Goal: Information Seeking & Learning: Learn about a topic

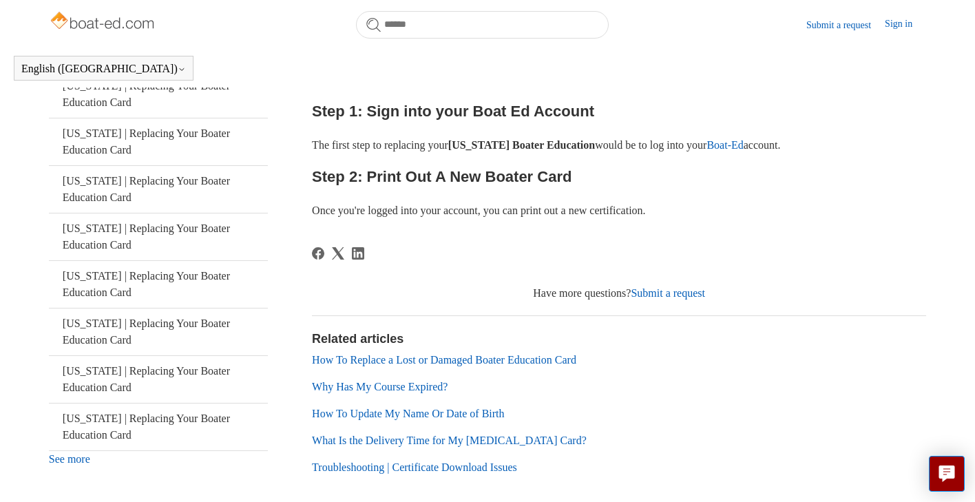
scroll to position [362, 0]
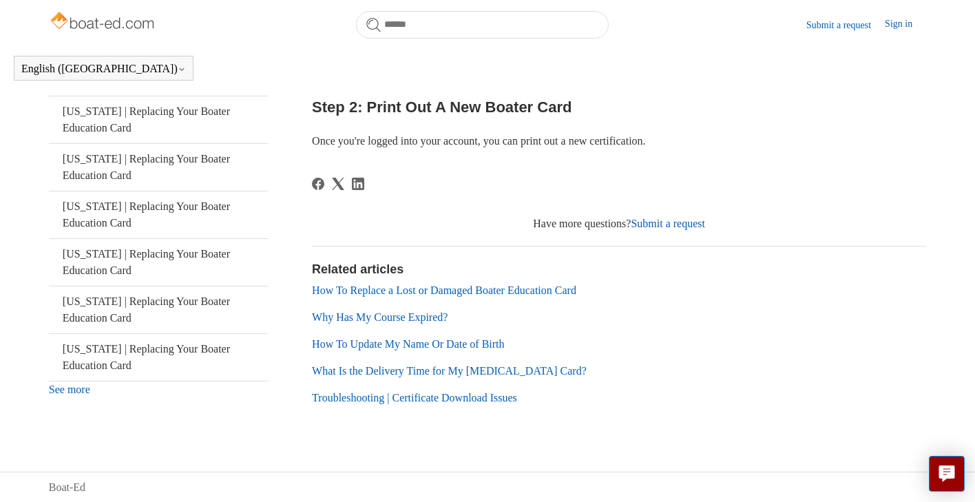
click at [447, 319] on link "Why Has My Course Expired?" at bounding box center [380, 317] width 136 height 12
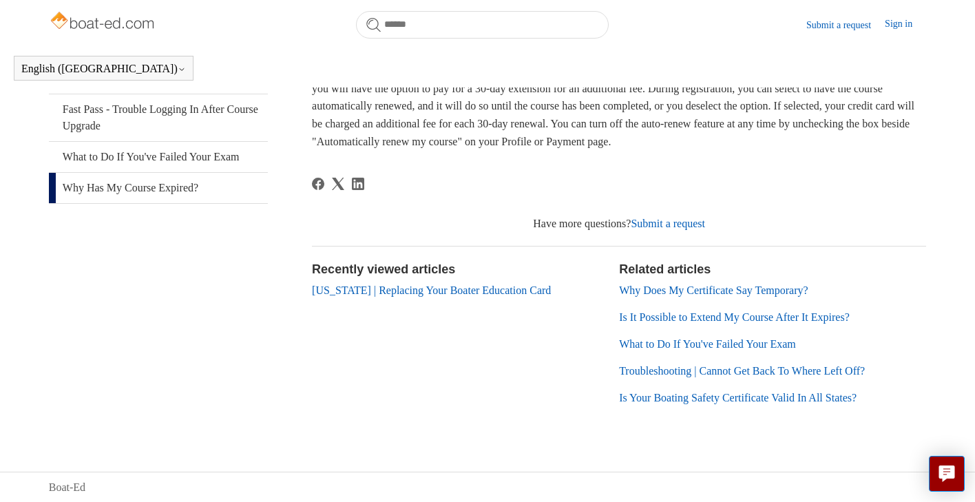
scroll to position [284, 0]
click at [779, 287] on link "Why Does My Certificate Say Temporary?" at bounding box center [713, 290] width 189 height 12
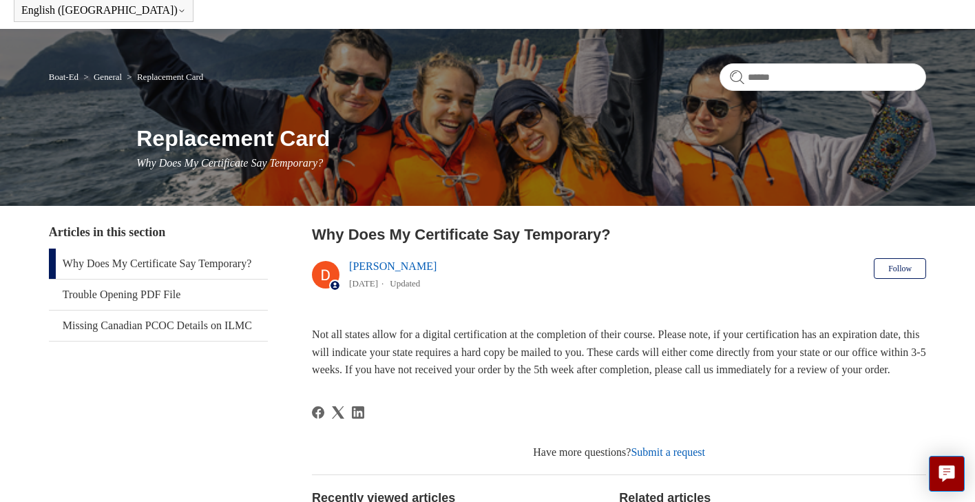
scroll to position [59, 0]
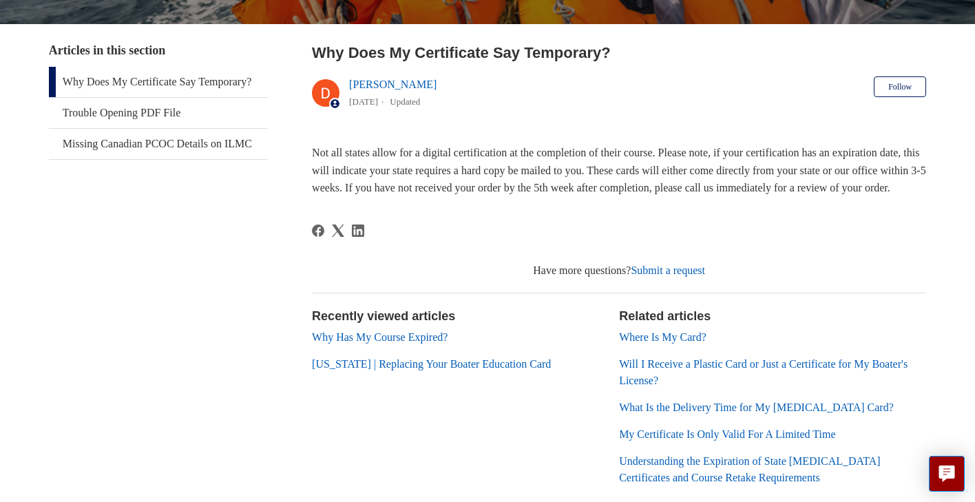
click at [639, 428] on link "My Certificate Is Only Valid For A Limited Time" at bounding box center [727, 434] width 216 height 12
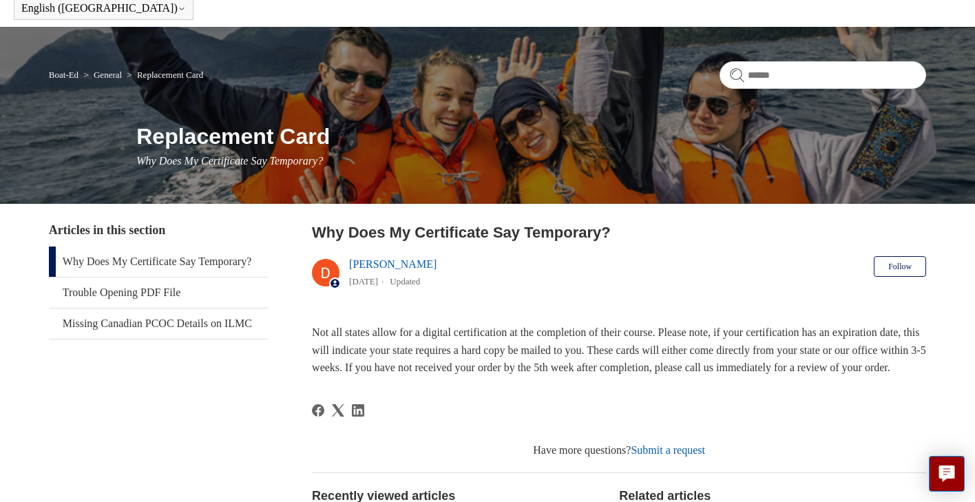
scroll to position [63, 0]
